Goal: Information Seeking & Learning: Learn about a topic

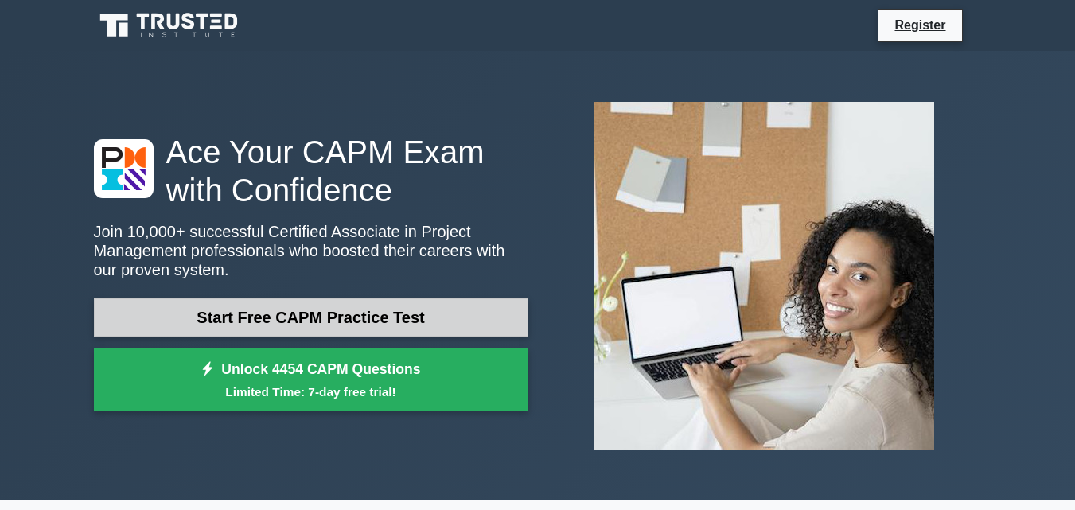
click at [323, 305] on link "Start Free CAPM Practice Test" at bounding box center [311, 317] width 435 height 38
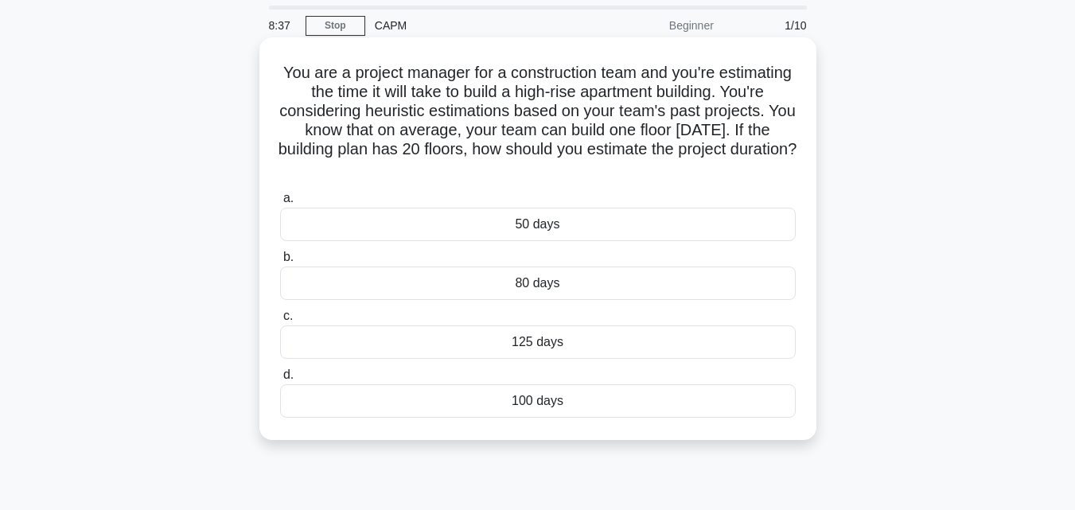
scroll to position [80, 0]
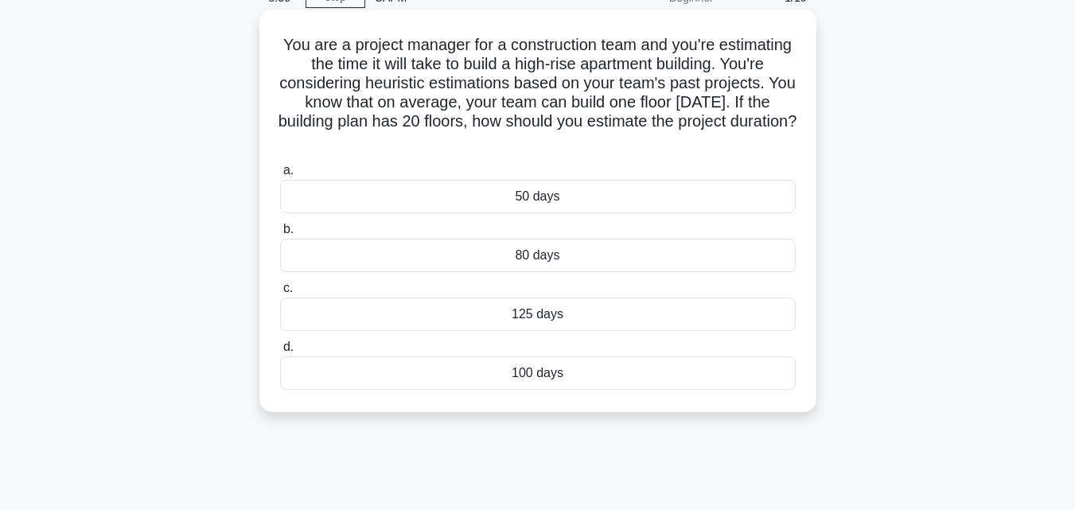
click at [542, 377] on div "100 days" at bounding box center [538, 373] width 516 height 33
click at [280, 353] on input "d. 100 days" at bounding box center [280, 347] width 0 height 10
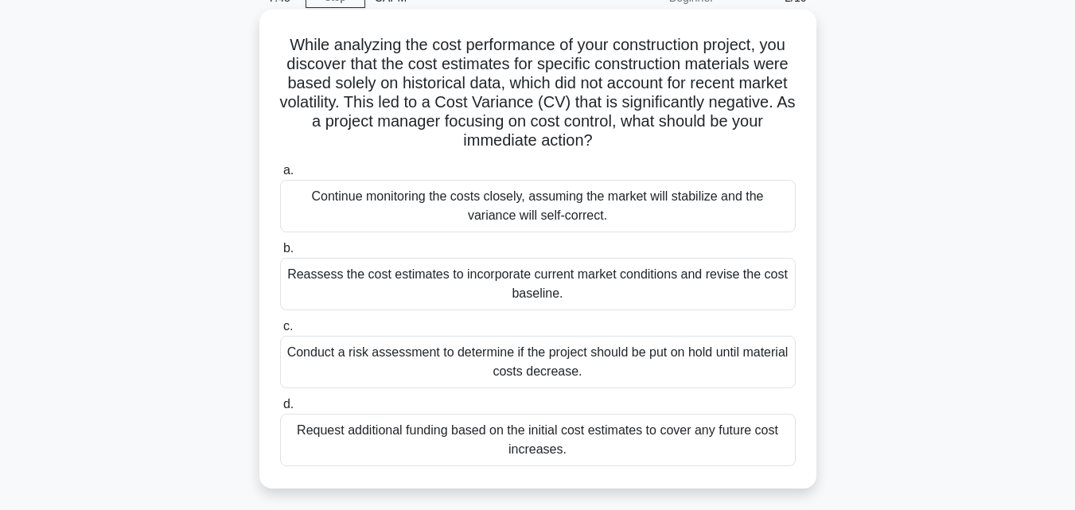
scroll to position [159, 0]
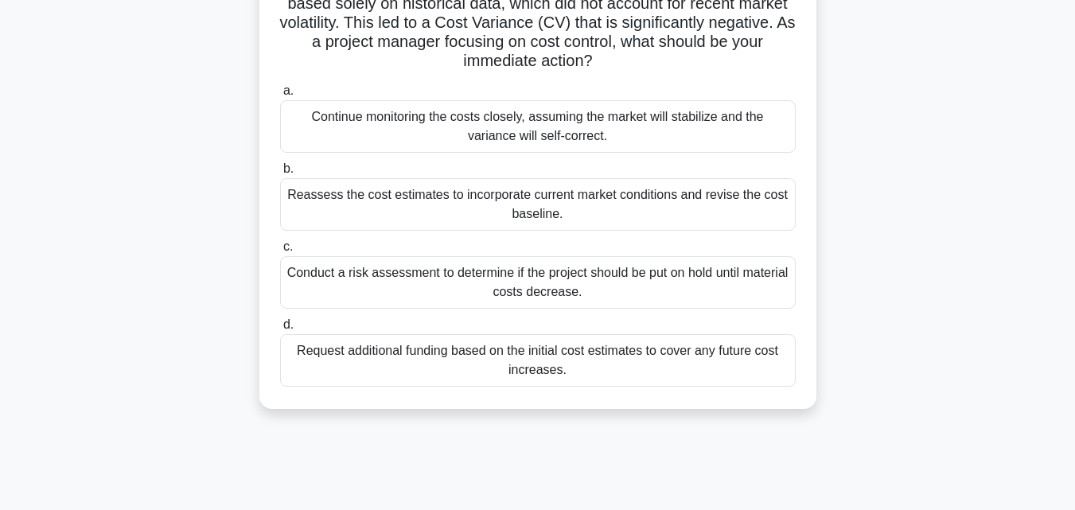
click at [429, 196] on div "Reassess the cost estimates to incorporate current market conditions and revise…" at bounding box center [538, 204] width 516 height 53
click at [280, 174] on input "b. Reassess the cost estimates to incorporate current market conditions and rev…" at bounding box center [280, 169] width 0 height 10
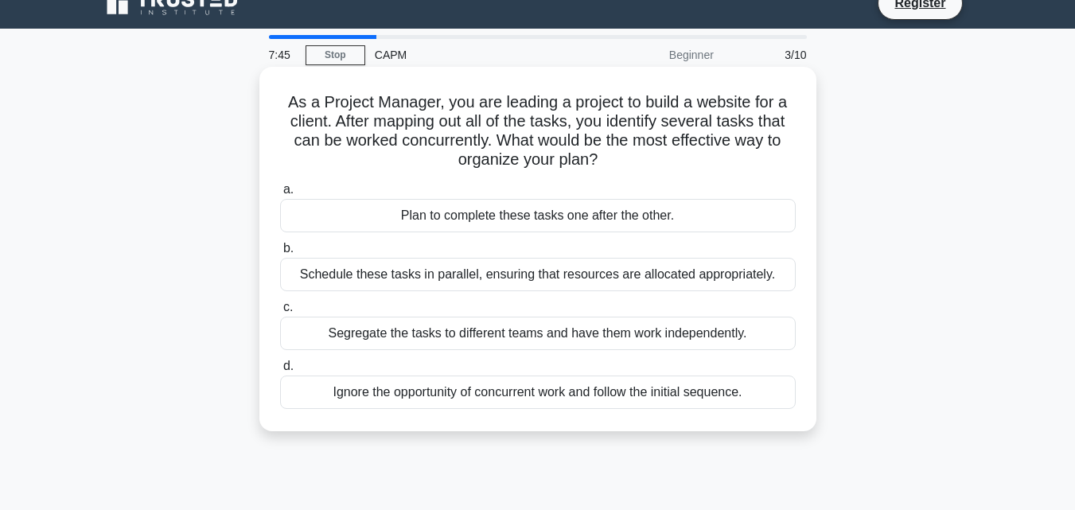
scroll to position [0, 0]
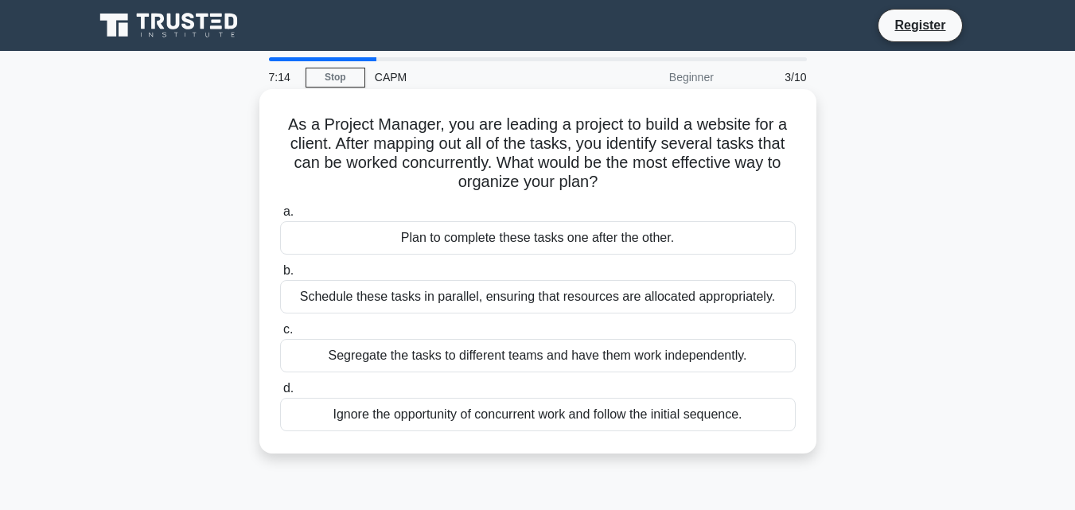
click at [473, 294] on div "Schedule these tasks in parallel, ensuring that resources are allocated appropr…" at bounding box center [538, 296] width 516 height 33
click at [280, 276] on input "b. Schedule these tasks in parallel, ensuring that resources are allocated appr…" at bounding box center [280, 271] width 0 height 10
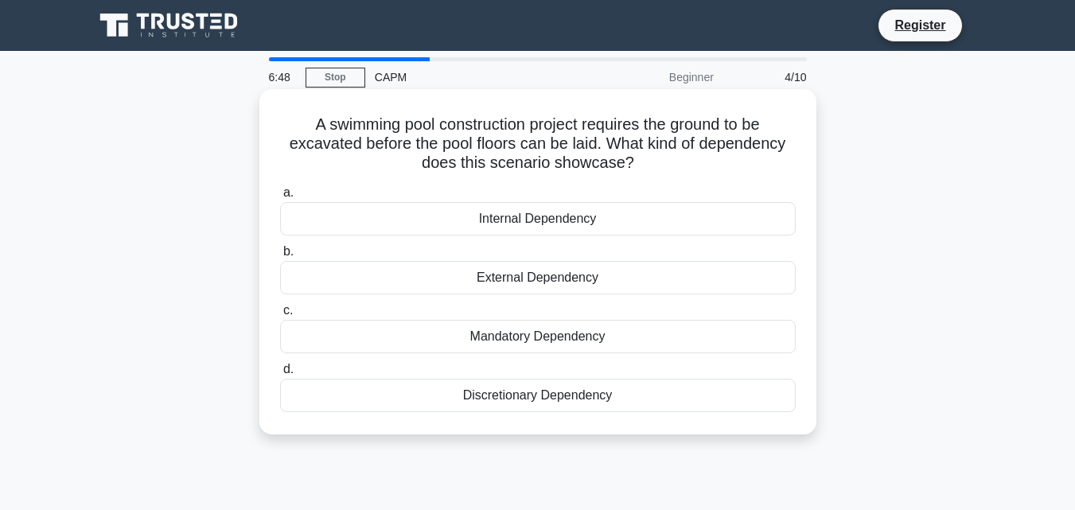
click at [532, 336] on div "Mandatory Dependency" at bounding box center [538, 336] width 516 height 33
click at [280, 316] on input "c. Mandatory Dependency" at bounding box center [280, 311] width 0 height 10
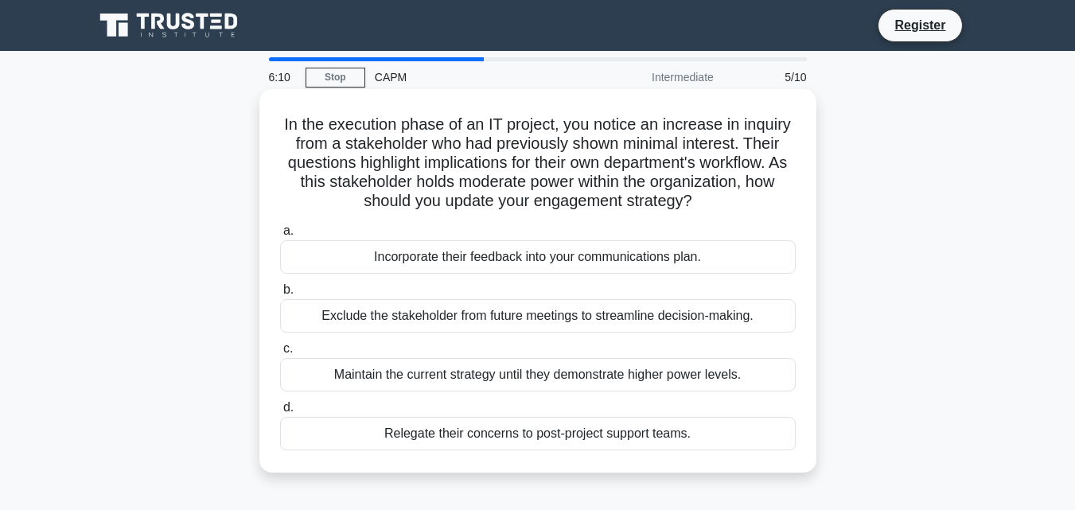
click at [479, 259] on div "Incorporate their feedback into your communications plan." at bounding box center [538, 256] width 516 height 33
click at [280, 236] on input "a. Incorporate their feedback into your communications plan." at bounding box center [280, 231] width 0 height 10
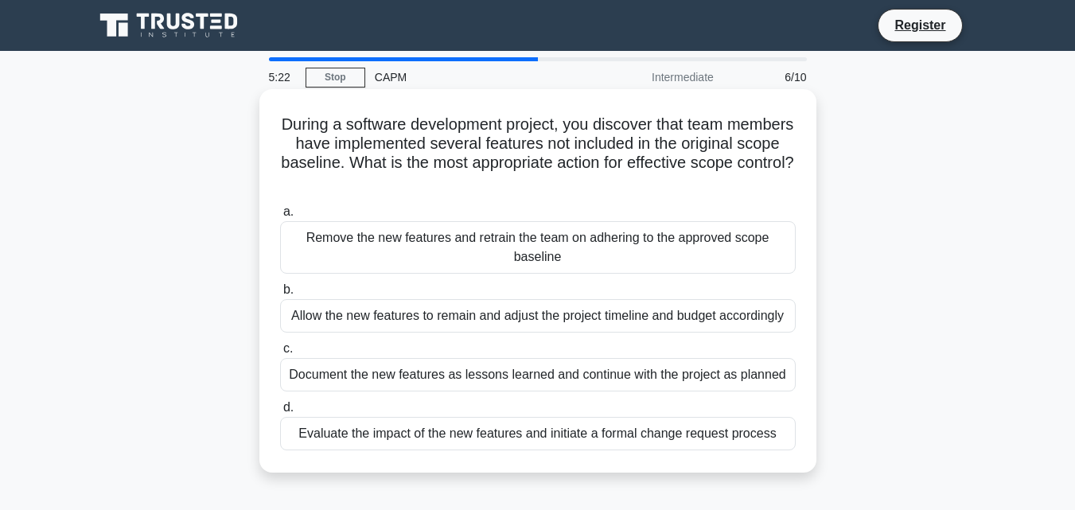
click at [600, 430] on div "Evaluate the impact of the new features and initiate a formal change request pr…" at bounding box center [538, 433] width 516 height 33
click at [280, 413] on input "d. Evaluate the impact of the new features and initiate a formal change request…" at bounding box center [280, 408] width 0 height 10
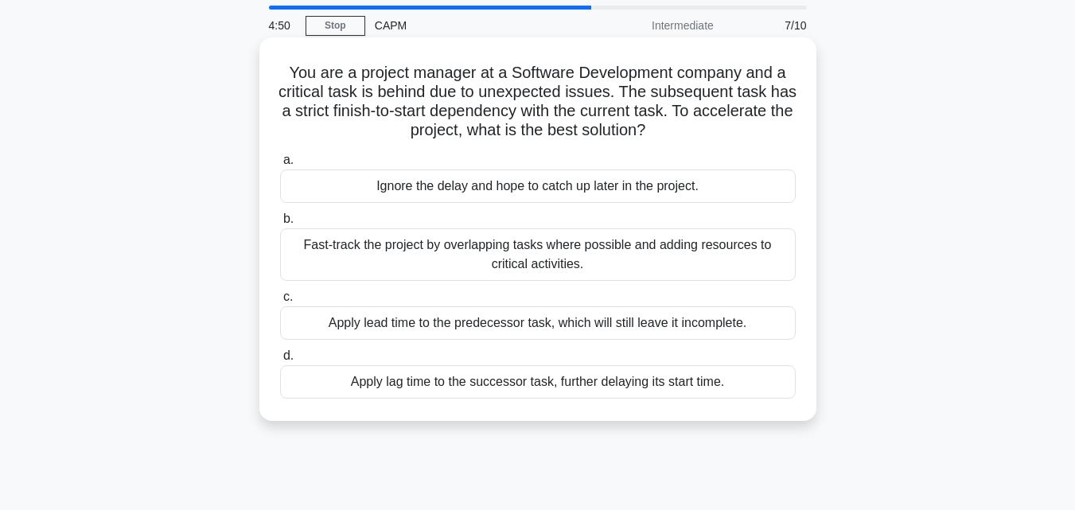
scroll to position [80, 0]
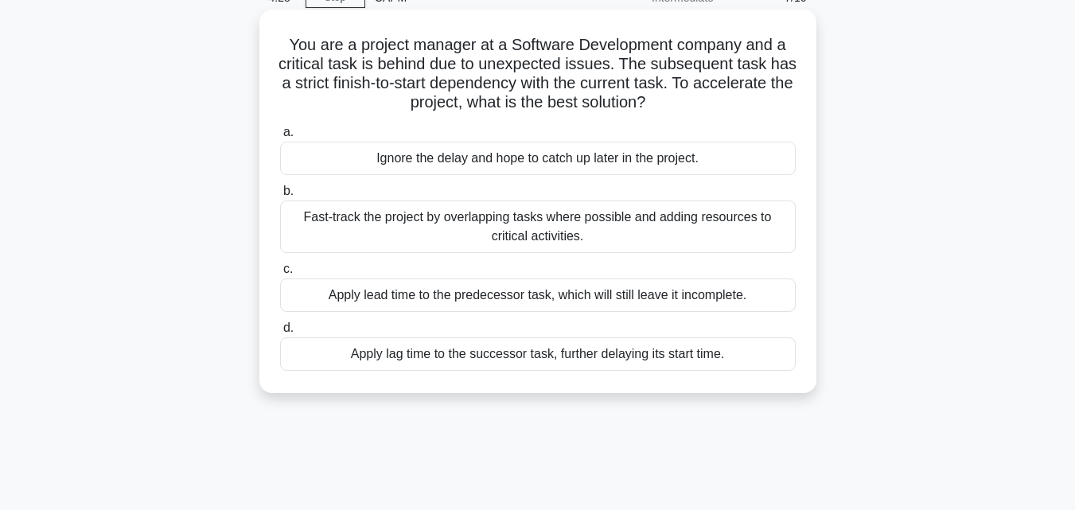
click at [610, 212] on div "Fast-track the project by overlapping tasks where possible and adding resources…" at bounding box center [538, 227] width 516 height 53
click at [280, 197] on input "b. Fast-track the project by overlapping tasks where possible and adding resour…" at bounding box center [280, 191] width 0 height 10
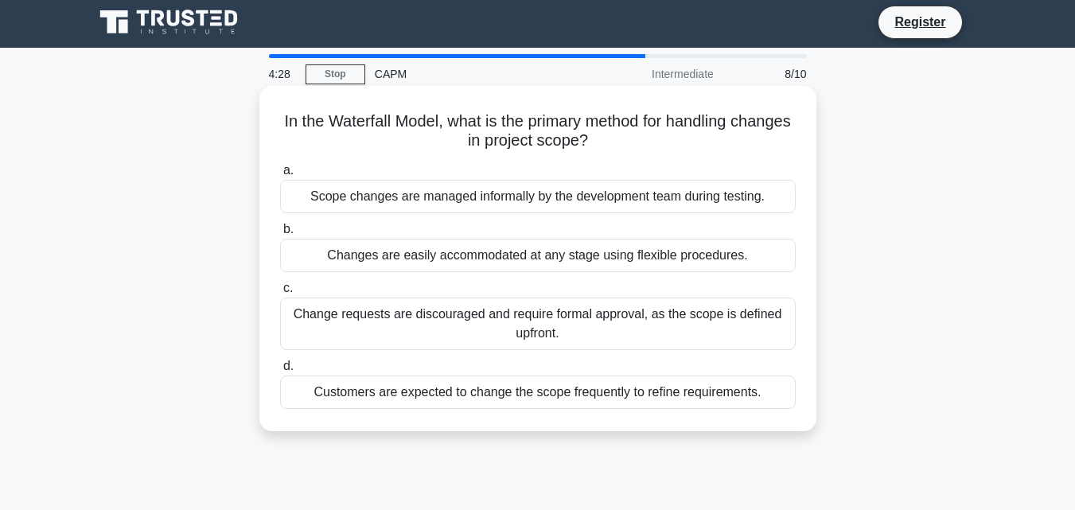
scroll to position [0, 0]
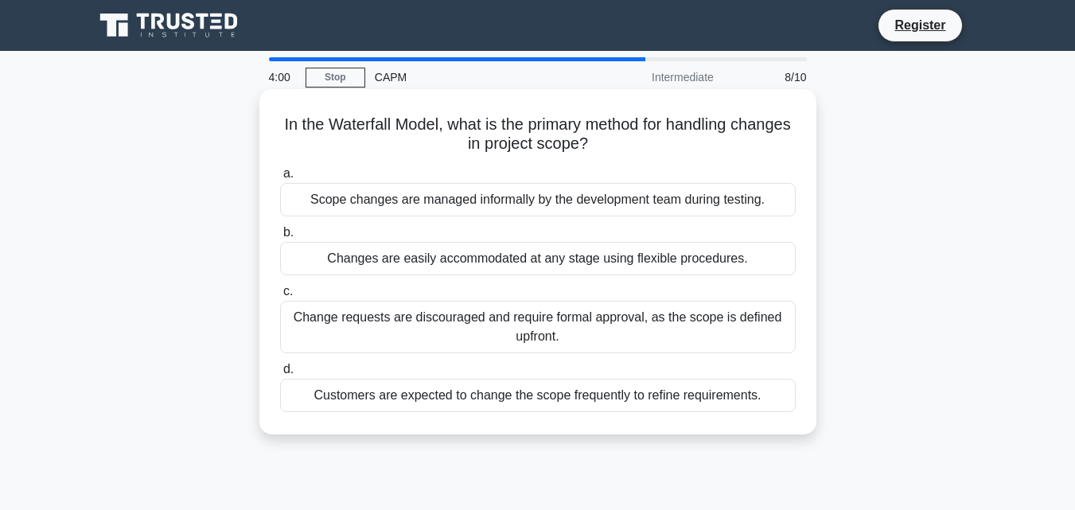
click at [482, 267] on div "Changes are easily accommodated at any stage using flexible procedures." at bounding box center [538, 258] width 516 height 33
click at [280, 238] on input "b. Changes are easily accommodated at any stage using flexible procedures." at bounding box center [280, 233] width 0 height 10
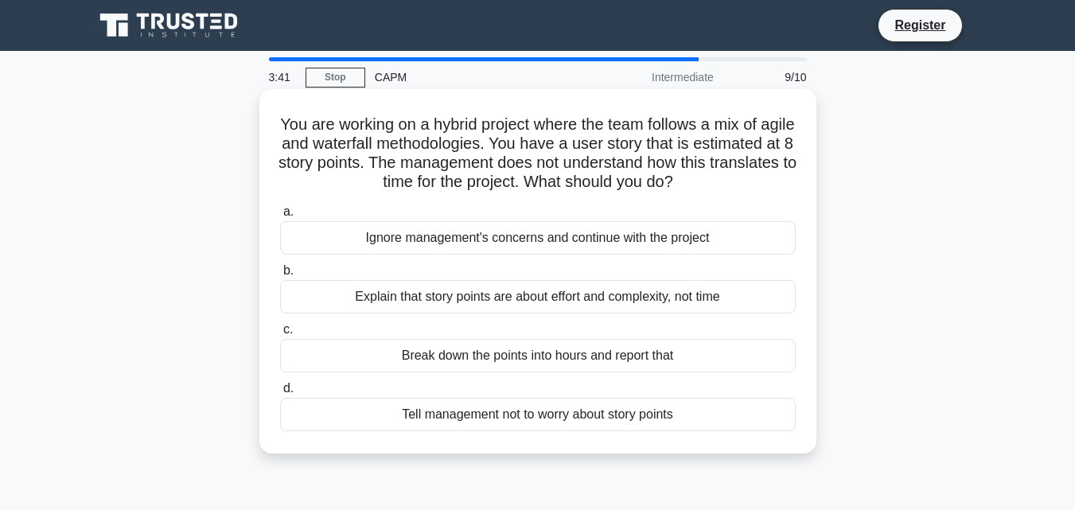
click at [478, 291] on div "Explain that story points are about effort and complexity, not time" at bounding box center [538, 296] width 516 height 33
click at [280, 276] on input "b. Explain that story points are about effort and complexity, not time" at bounding box center [280, 271] width 0 height 10
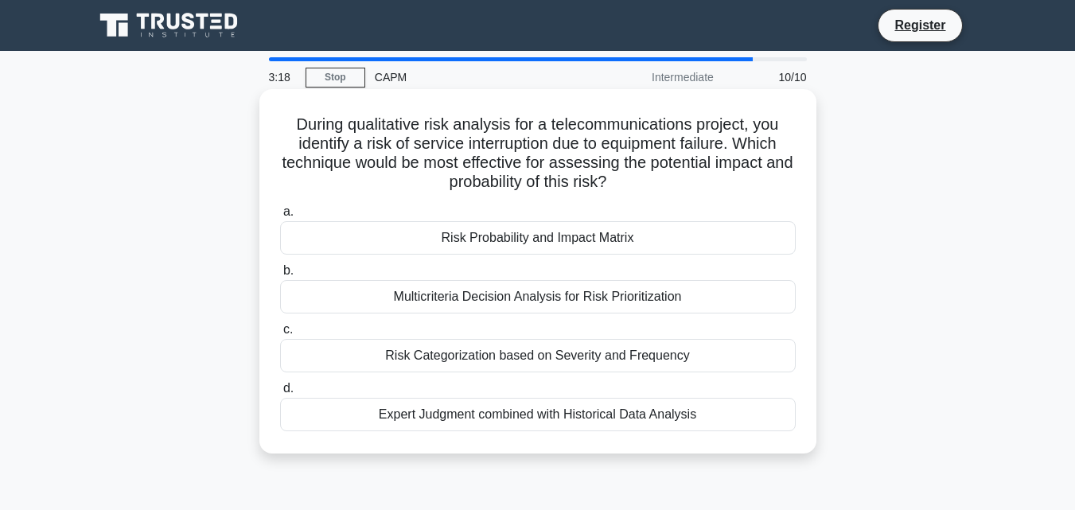
click at [555, 353] on div "Risk Categorization based on Severity and Frequency" at bounding box center [538, 355] width 516 height 33
click at [280, 335] on input "c. Risk Categorization based on Severity and Frequency" at bounding box center [280, 330] width 0 height 10
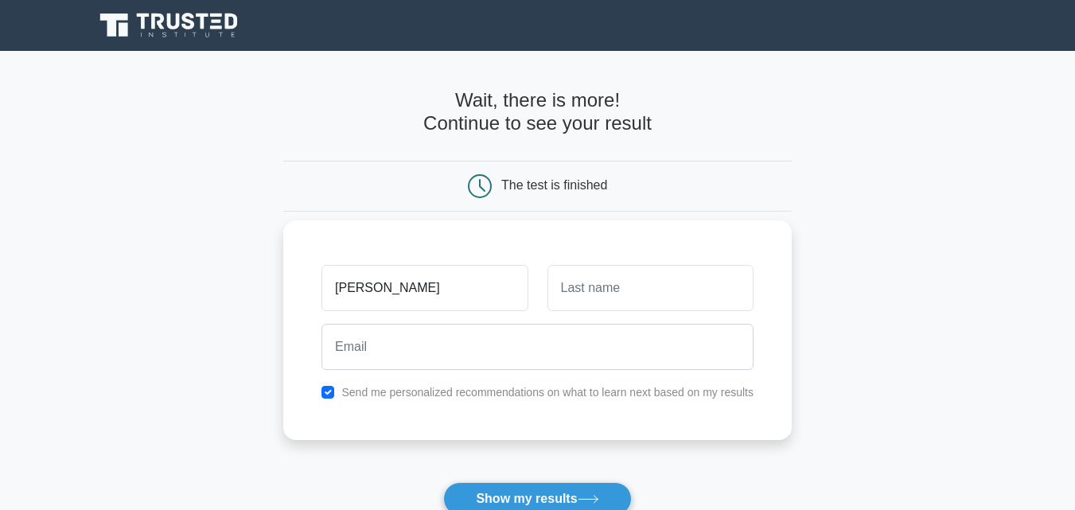
type input "[PERSON_NAME]"
click at [592, 289] on input "text" at bounding box center [651, 288] width 206 height 46
type input "Larbi Asare"
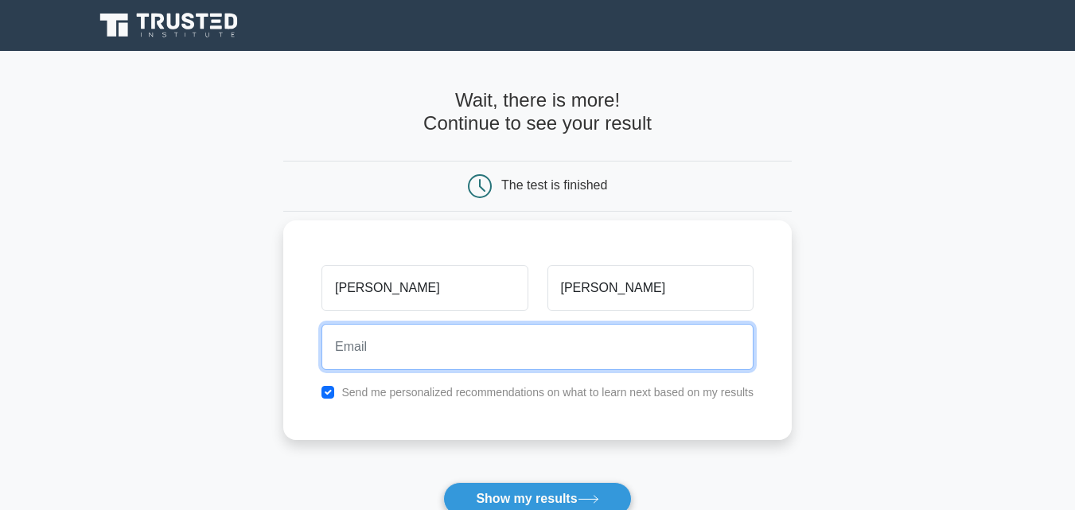
click at [439, 360] on input "email" at bounding box center [538, 347] width 432 height 46
type input "godwinlarbi288@gmail.com"
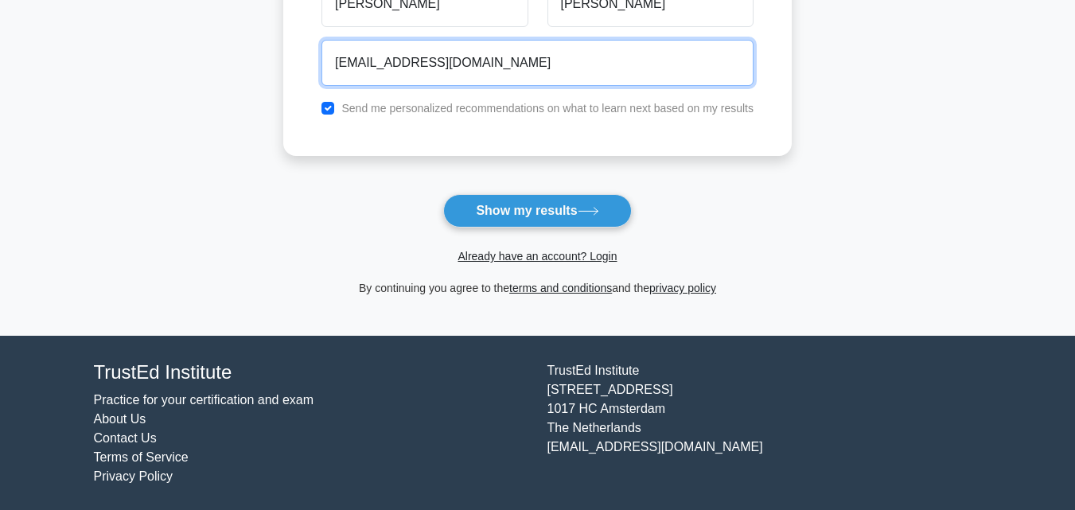
scroll to position [290, 0]
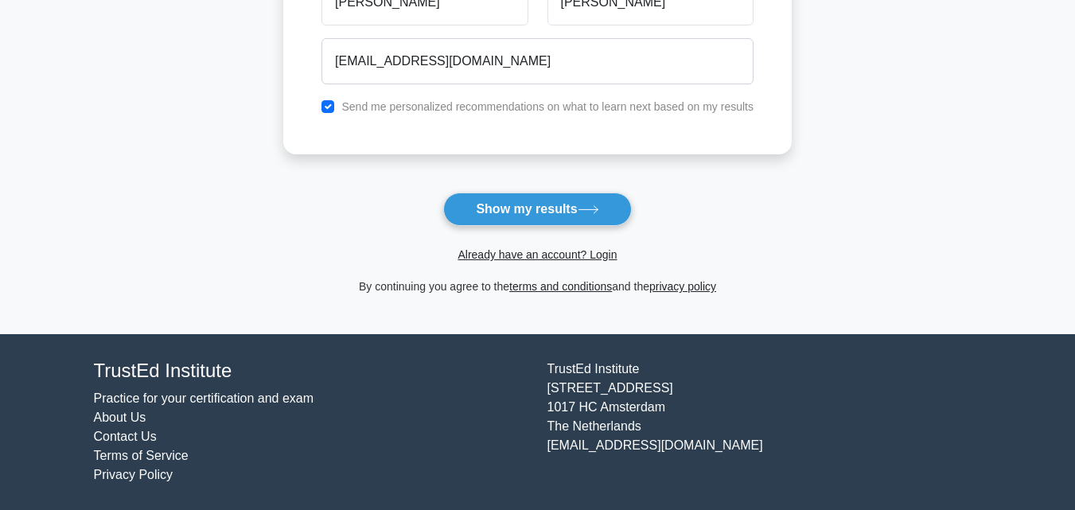
click at [508, 216] on button "Show my results" at bounding box center [537, 209] width 188 height 33
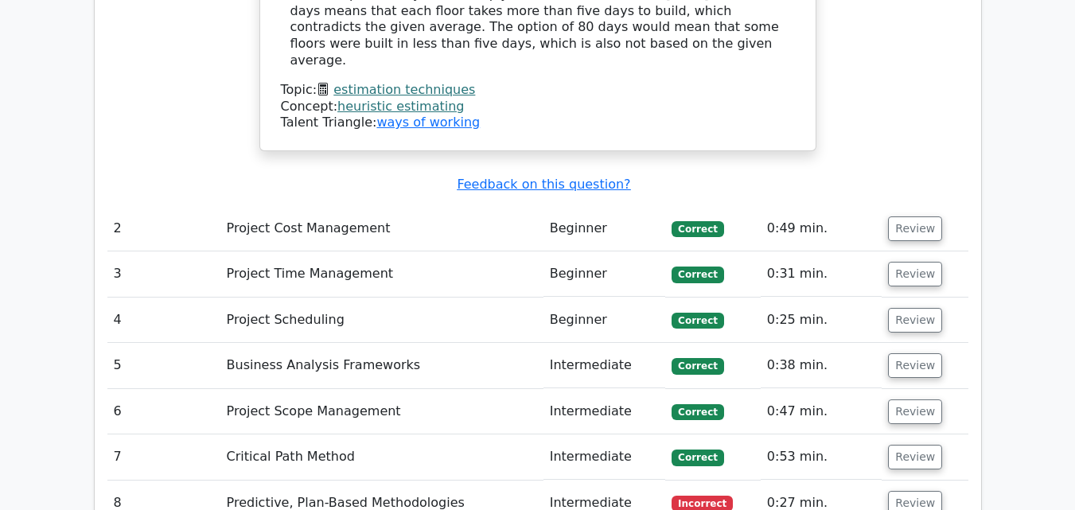
scroll to position [1963, 0]
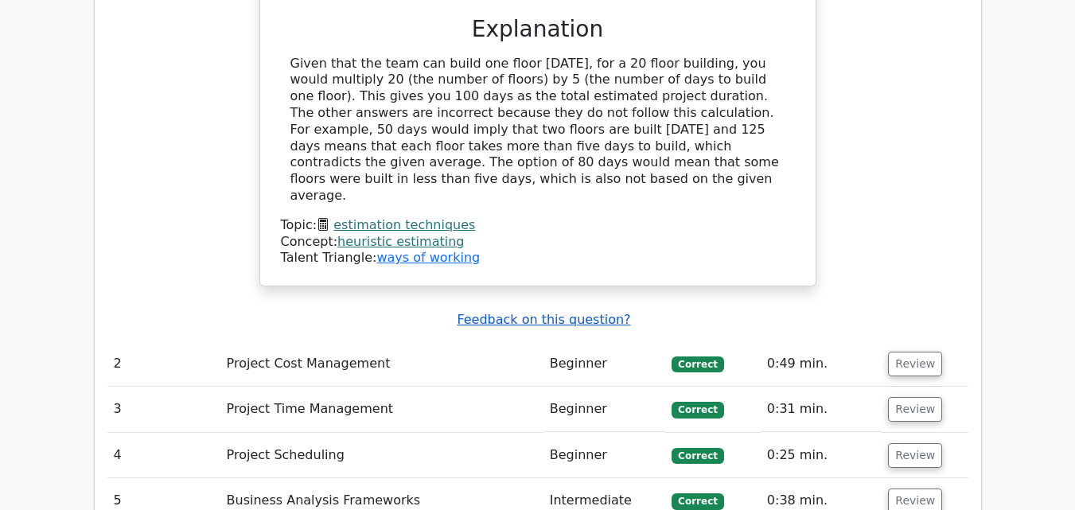
click at [560, 312] on u "Feedback on this question?" at bounding box center [543, 319] width 173 height 15
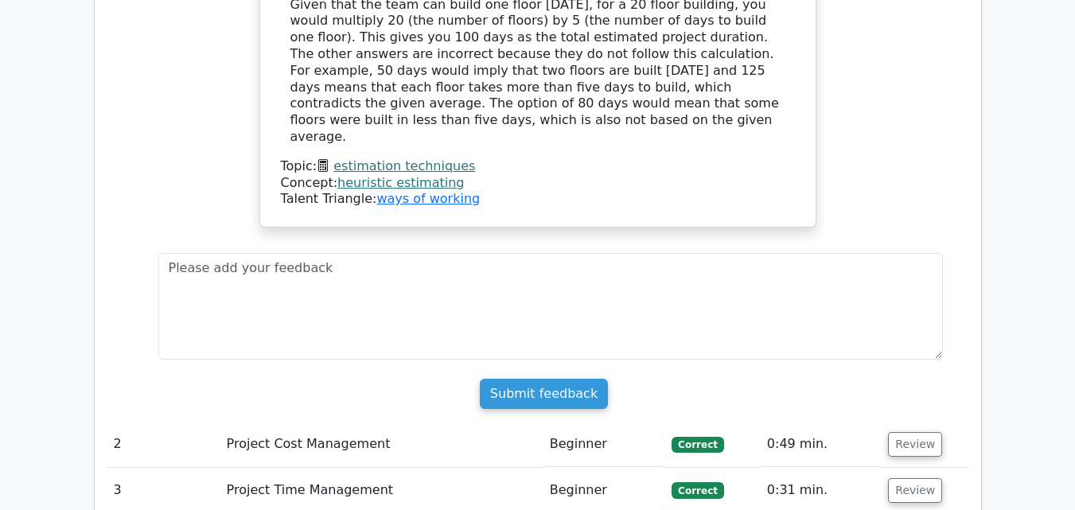
scroll to position [2043, 0]
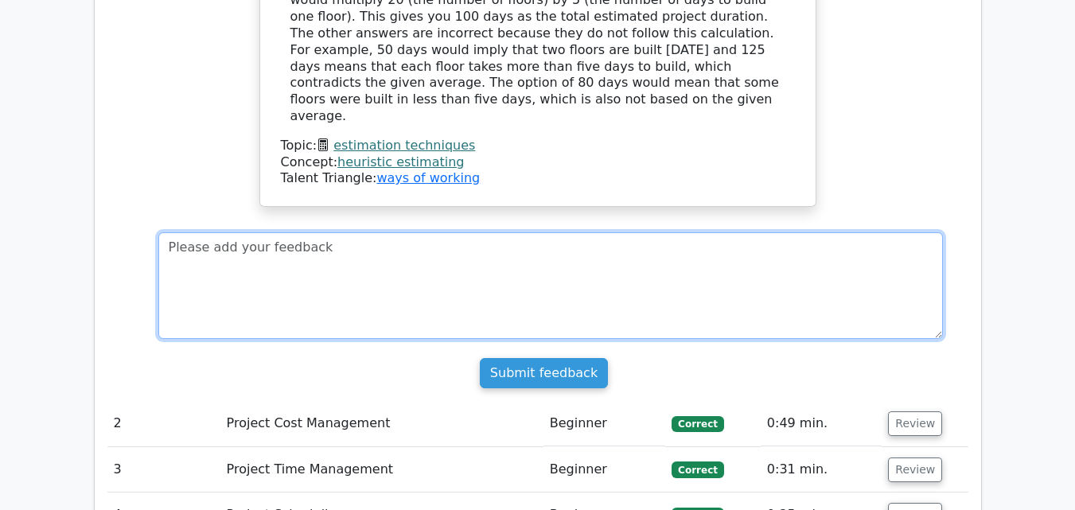
click at [503, 232] on textarea at bounding box center [550, 285] width 785 height 107
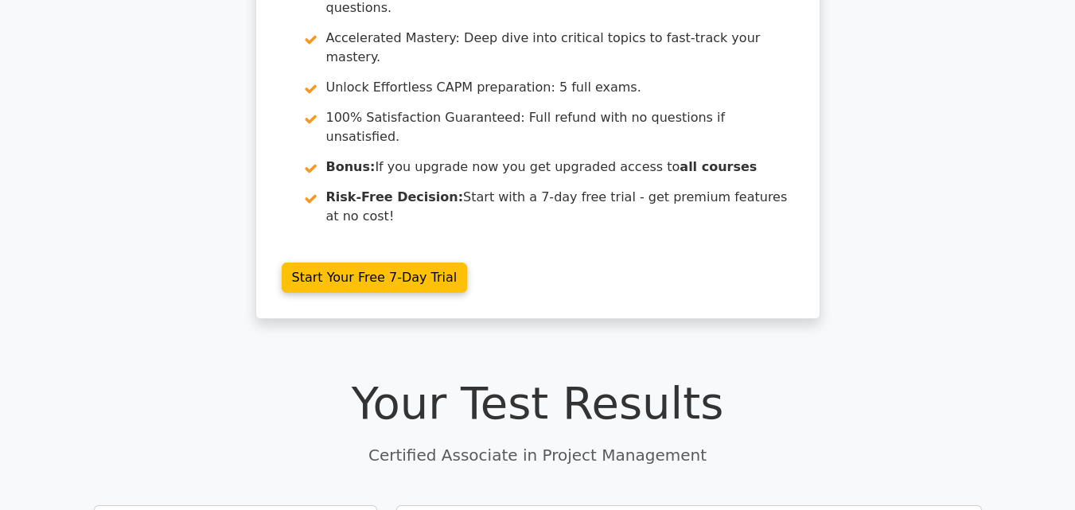
scroll to position [0, 0]
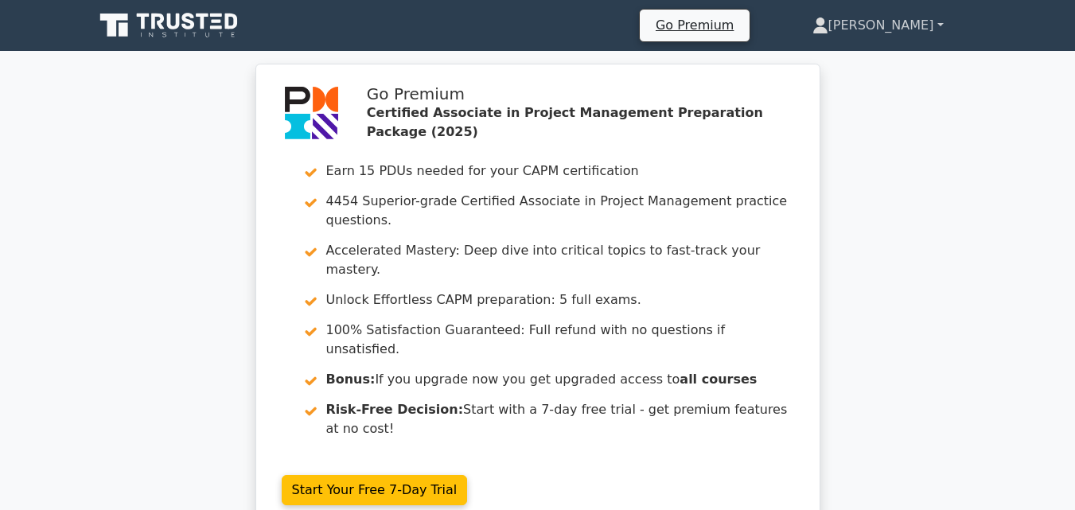
click at [916, 18] on link "[PERSON_NAME]" at bounding box center [878, 26] width 208 height 32
click at [861, 57] on link "Profile" at bounding box center [838, 62] width 126 height 25
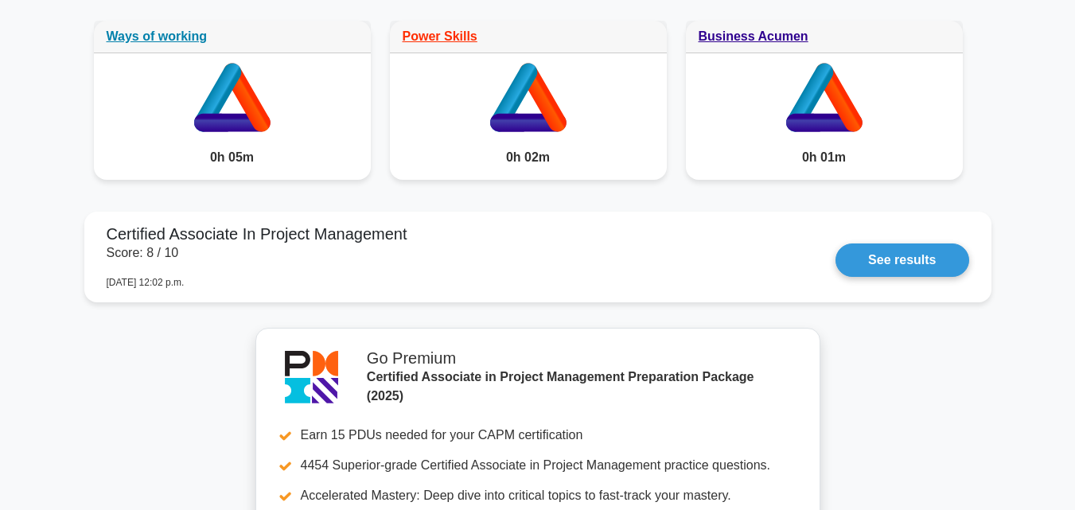
scroll to position [1194, 0]
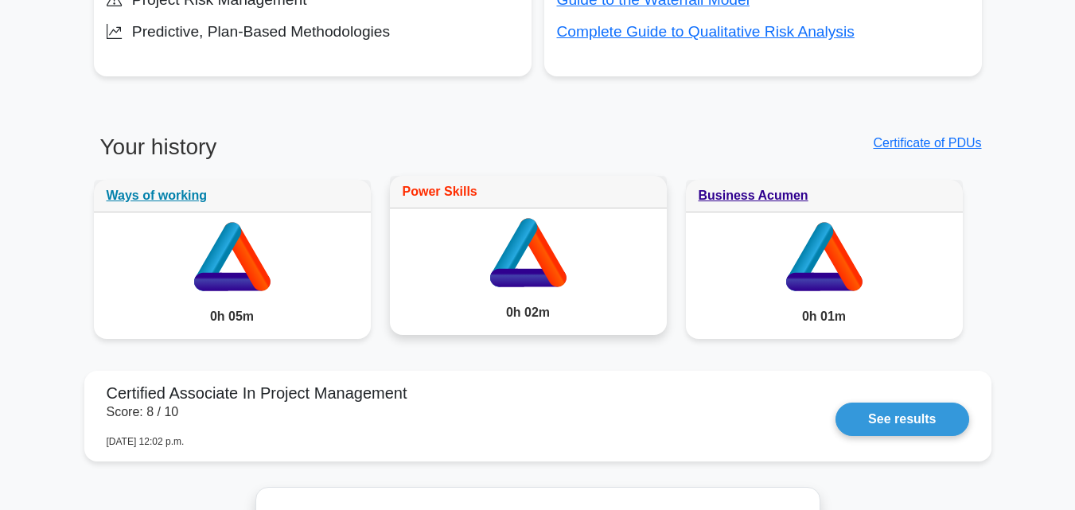
click at [420, 193] on link "Power Skills" at bounding box center [440, 192] width 75 height 14
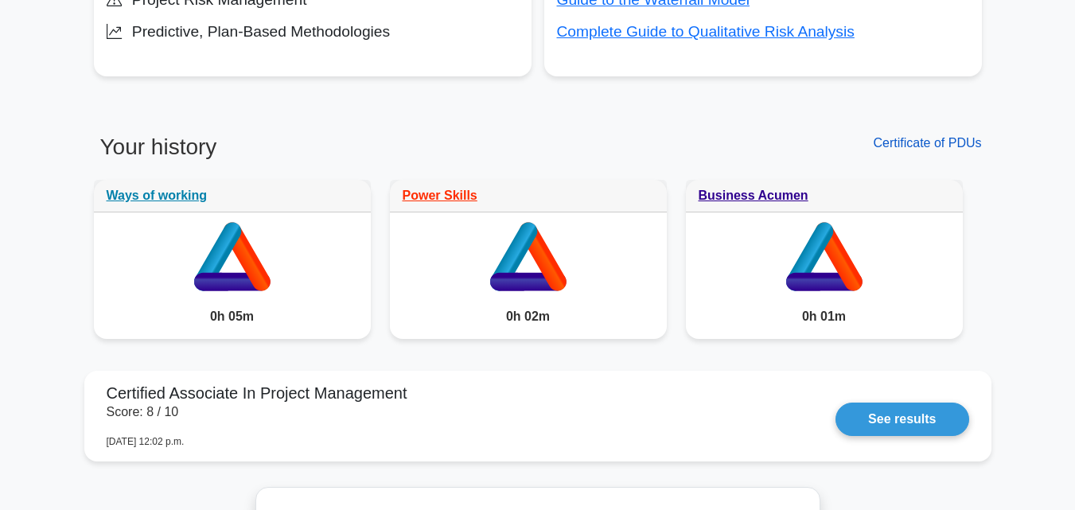
click at [932, 146] on link "Certificate of PDUs" at bounding box center [927, 143] width 108 height 14
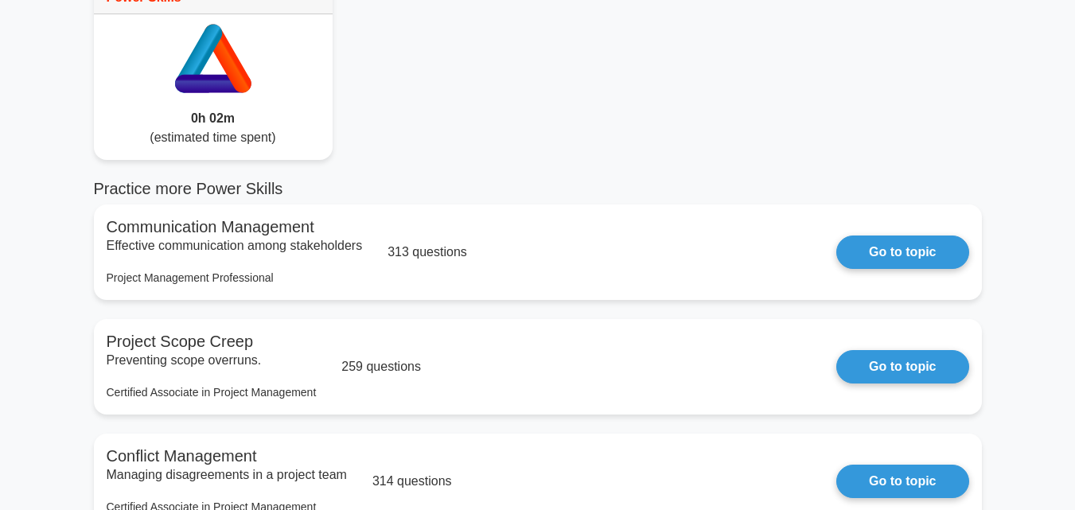
scroll to position [80, 0]
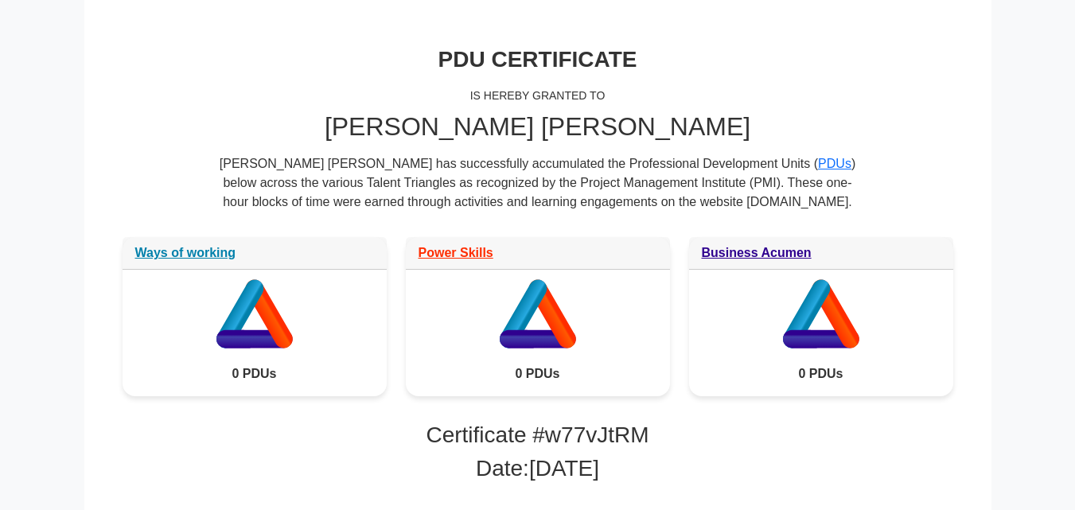
scroll to position [162, 0]
